Goal: Find contact information: Find contact information

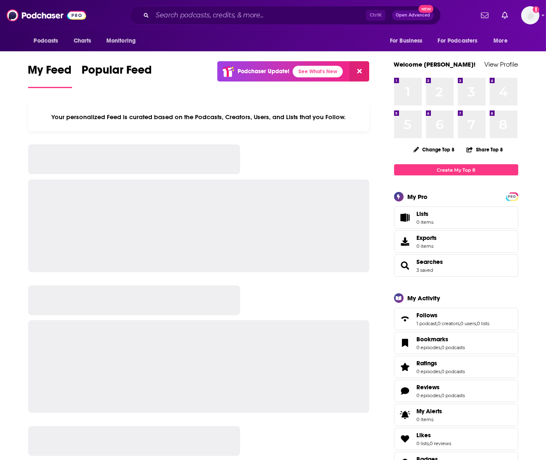
click at [251, 6] on div "Ctrl K Open Advanced New" at bounding box center [284, 15] width 311 height 19
click at [254, 10] on input "Search podcasts, credits, & more..." at bounding box center [258, 15] width 213 height 13
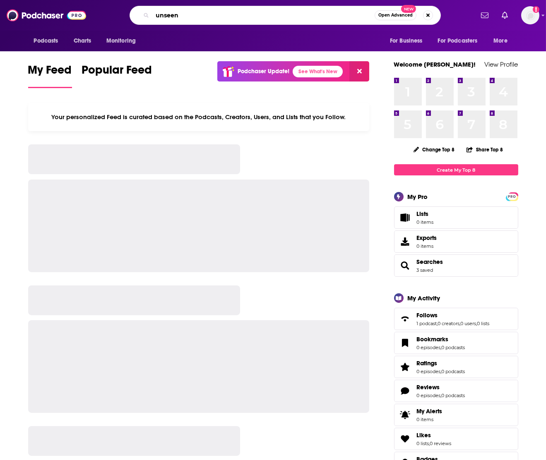
type input "unseen"
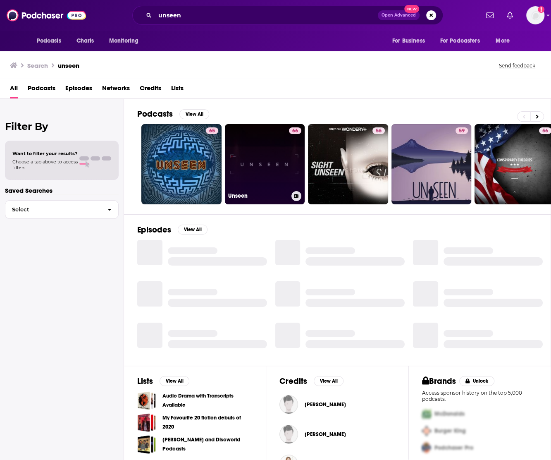
click at [247, 135] on link "66 Unseen" at bounding box center [265, 164] width 80 height 80
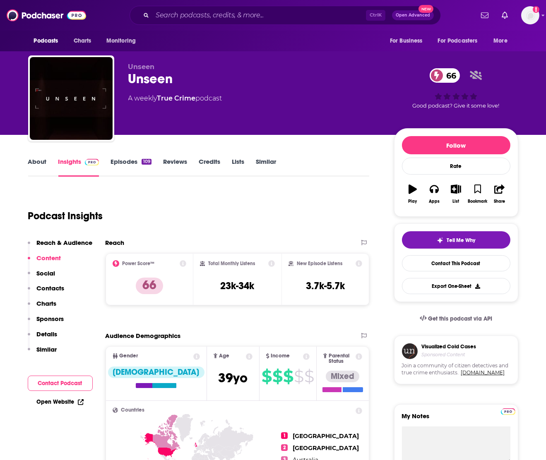
click at [176, 198] on div "Podcast Insights" at bounding box center [195, 211] width 335 height 42
click at [189, 110] on div "Unseen Unseen 66 A weekly True Crime podcast" at bounding box center [254, 96] width 252 height 66
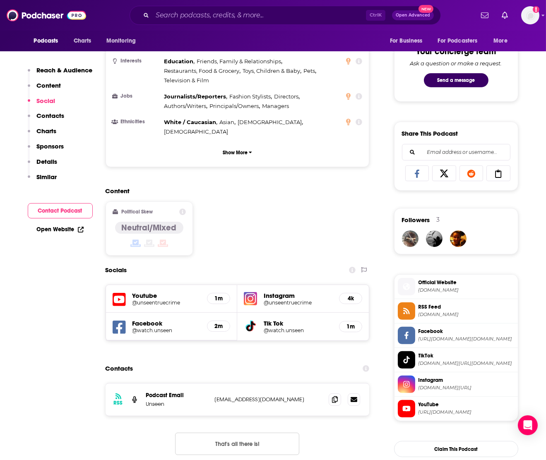
scroll to position [639, 0]
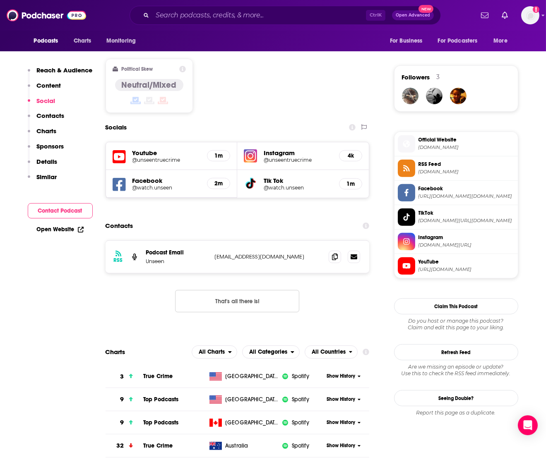
click at [256, 253] on p "[EMAIL_ADDRESS][DOMAIN_NAME]" at bounding box center [269, 256] width 108 height 7
click at [255, 253] on p "[EMAIL_ADDRESS][DOMAIN_NAME]" at bounding box center [269, 256] width 108 height 7
